Goal: Task Accomplishment & Management: Use online tool/utility

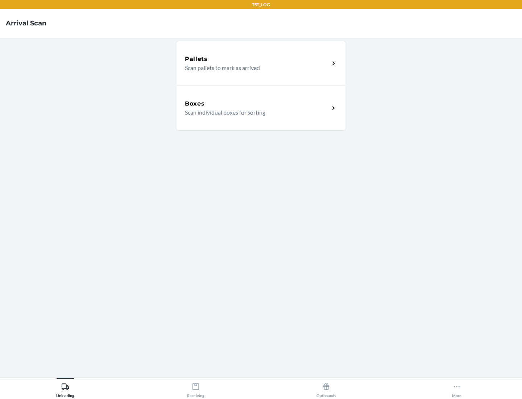
click at [257, 104] on div "Boxes" at bounding box center [257, 103] width 145 height 9
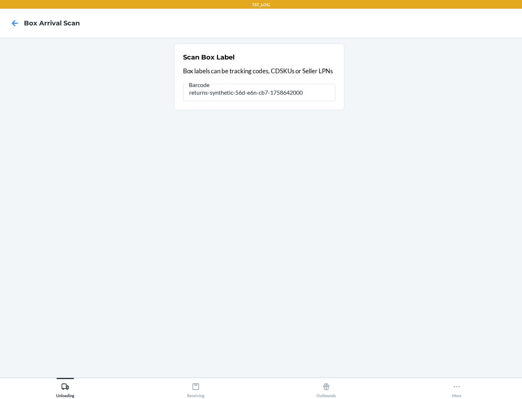
type input "returns-synthetic-56d-e6n-cb7-1758642000"
